Goal: Task Accomplishment & Management: Manage account settings

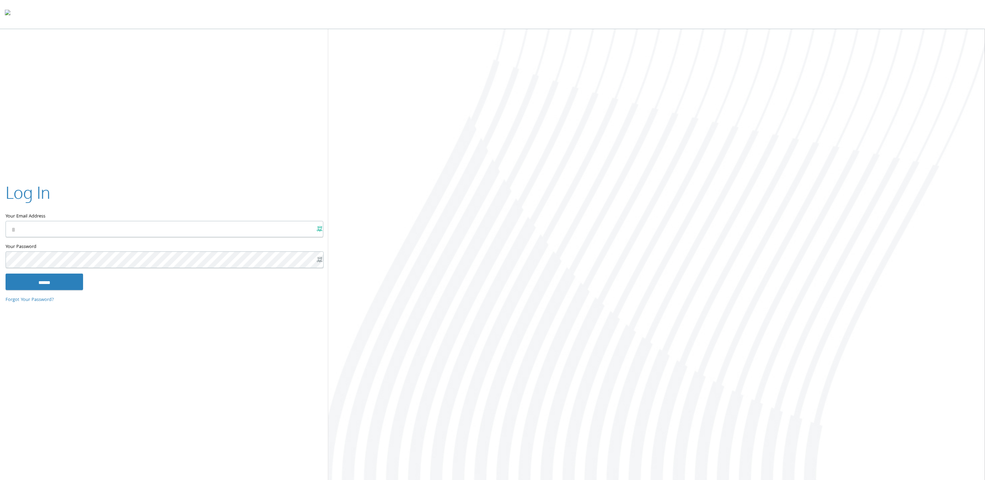
click at [320, 226] on x-icon-mlao9 at bounding box center [320, 229] width 6 height 6
type input "**********"
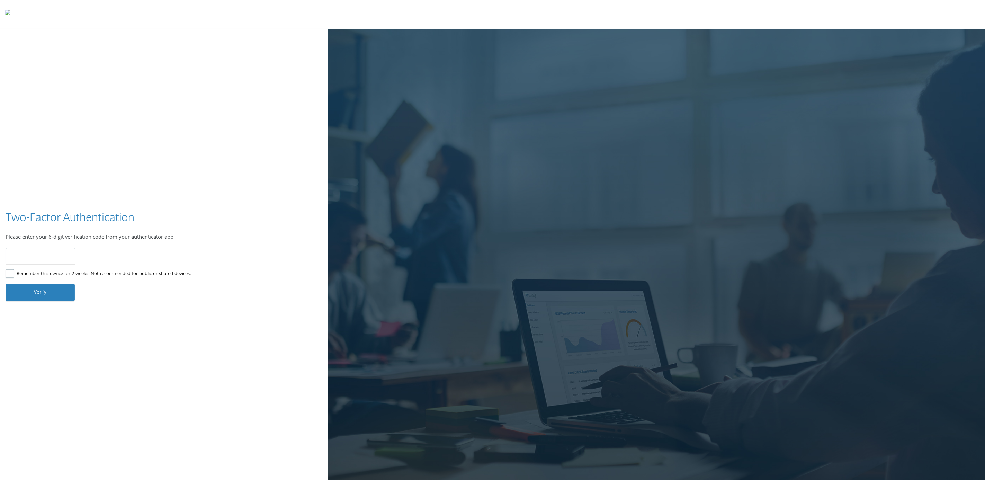
click at [25, 251] on input "number" at bounding box center [41, 256] width 70 height 16
type input "******"
